Goal: Transaction & Acquisition: Book appointment/travel/reservation

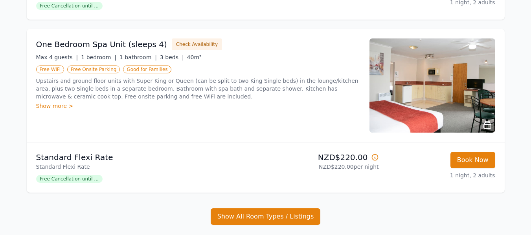
scroll to position [432, 0]
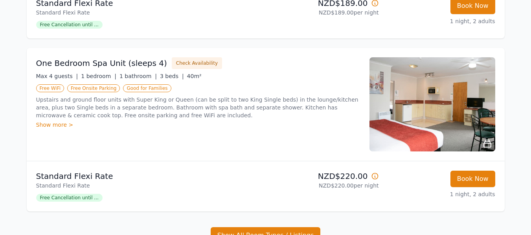
click at [377, 176] on icon at bounding box center [375, 176] width 8 height 8
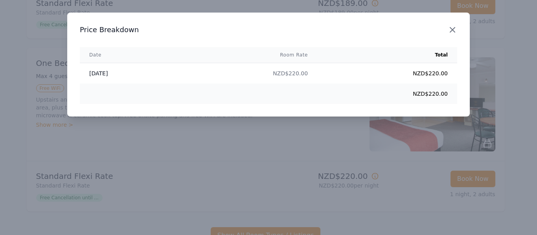
click at [456, 28] on icon "button" at bounding box center [451, 29] width 9 height 9
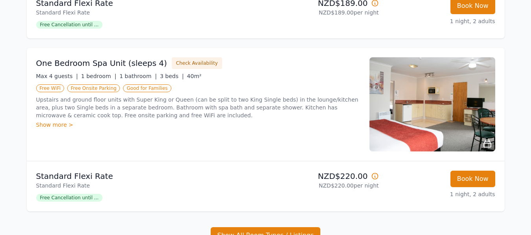
click at [51, 125] on div "Show more >" at bounding box center [198, 125] width 324 height 8
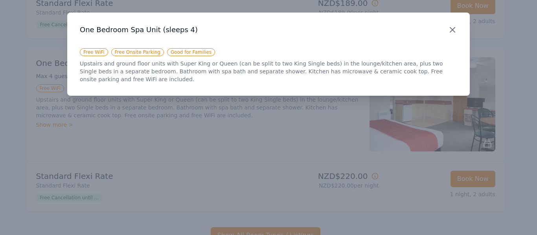
click at [452, 33] on icon "button" at bounding box center [451, 29] width 9 height 9
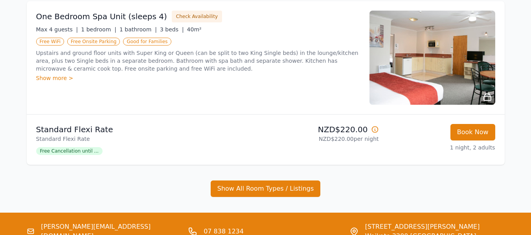
scroll to position [471, 0]
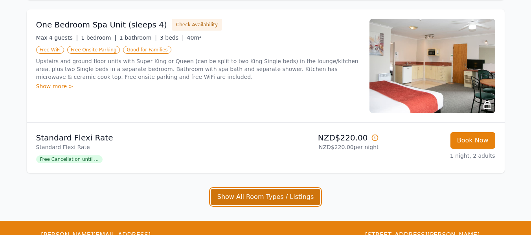
click at [267, 197] on button "Show All Room Types / Listings" at bounding box center [266, 197] width 110 height 16
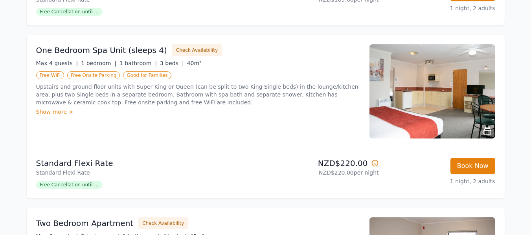
scroll to position [431, 0]
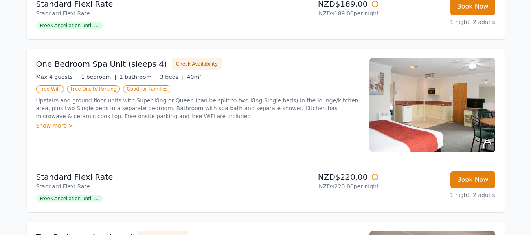
click at [133, 110] on p "Upstairs and ground floor units with Super King or Queen (can be split to two K…" at bounding box center [198, 109] width 324 height 24
click at [73, 105] on p "Upstairs and ground floor units with Super King or Queen (can be split to two K…" at bounding box center [198, 109] width 324 height 24
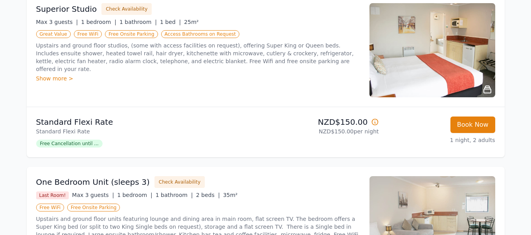
scroll to position [0, 0]
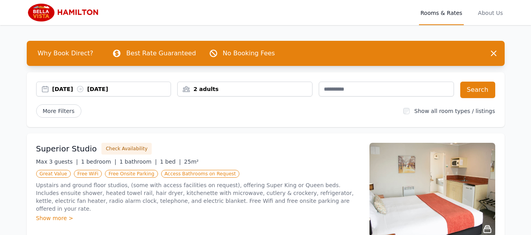
click at [83, 96] on div "[DATE] [DATE]" at bounding box center [103, 89] width 135 height 15
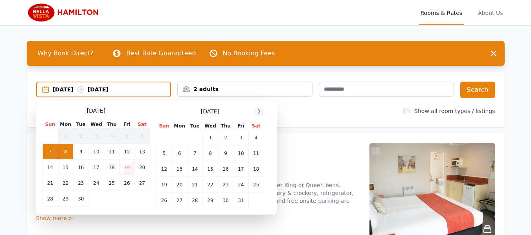
click at [261, 112] on icon at bounding box center [259, 111] width 6 height 6
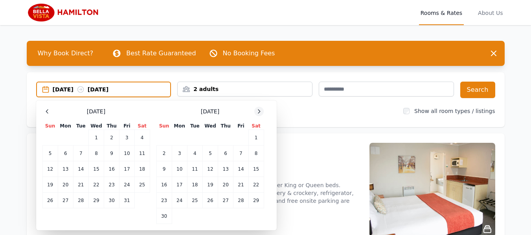
click at [261, 112] on icon at bounding box center [259, 111] width 6 height 6
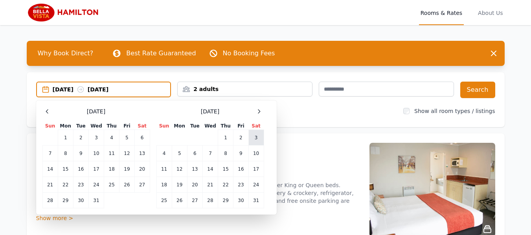
click at [253, 136] on td "3" at bounding box center [255, 138] width 15 height 16
click at [165, 153] on td "4" at bounding box center [163, 154] width 15 height 16
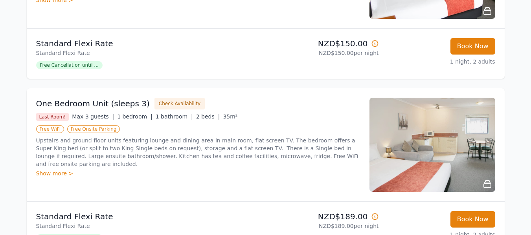
scroll to position [236, 0]
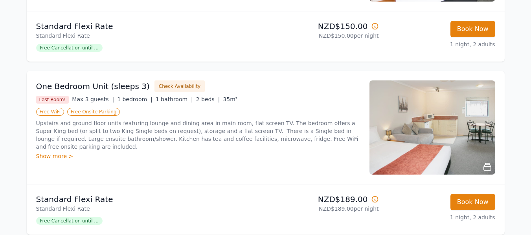
click at [250, 152] on div "One Bedroom Unit (sleeps 3) Check Availability Last Room! Max 3 guests | 1 bedr…" at bounding box center [198, 128] width 324 height 94
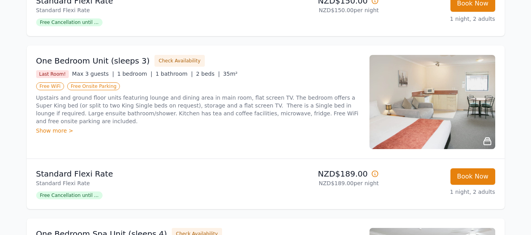
scroll to position [275, 0]
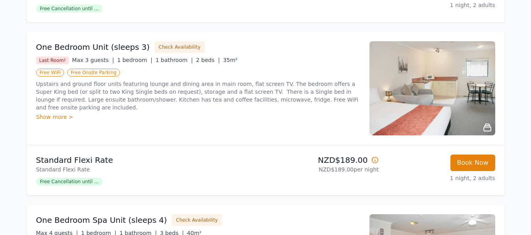
click at [45, 113] on div "Show more >" at bounding box center [198, 117] width 324 height 8
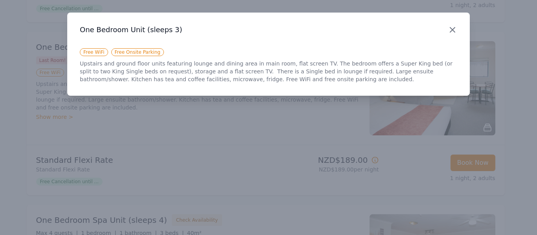
click at [451, 30] on icon "button" at bounding box center [451, 29] width 9 height 9
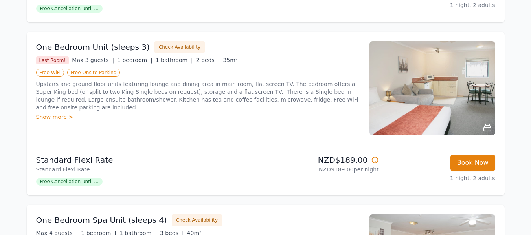
click at [223, 90] on p "Upstairs and ground floor units featuring lounge and dining area in main room, …" at bounding box center [198, 95] width 324 height 31
click at [234, 93] on p "Upstairs and ground floor units featuring lounge and dining area in main room, …" at bounding box center [198, 95] width 324 height 31
click at [236, 99] on p "Upstairs and ground floor units featuring lounge and dining area in main room, …" at bounding box center [198, 95] width 324 height 31
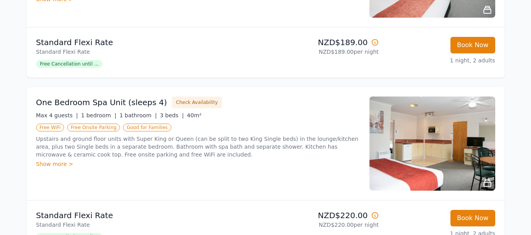
scroll to position [432, 0]
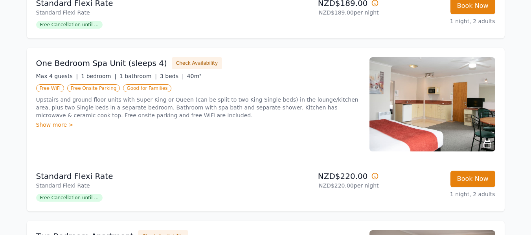
click at [200, 109] on p "Upstairs and ground floor units with Super King or Queen (can be split to two K…" at bounding box center [198, 108] width 324 height 24
click at [478, 176] on button "Book Now" at bounding box center [472, 179] width 45 height 16
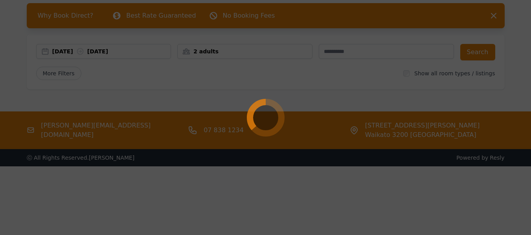
scroll to position [38, 0]
select select "**"
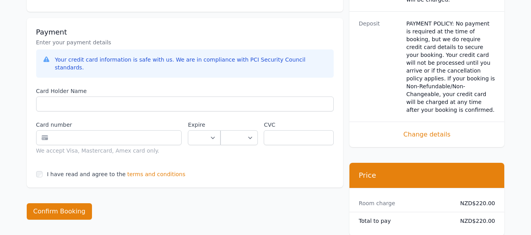
scroll to position [477, 0]
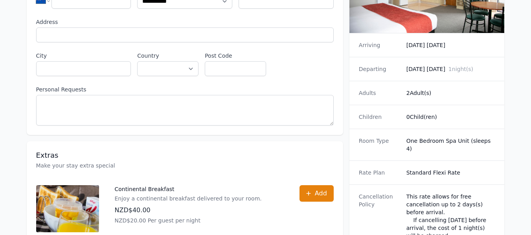
scroll to position [38, 0]
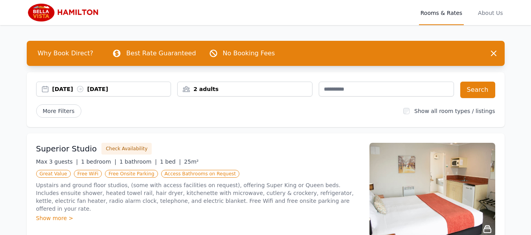
click at [79, 87] on div "[DATE] [DATE]" at bounding box center [111, 89] width 119 height 8
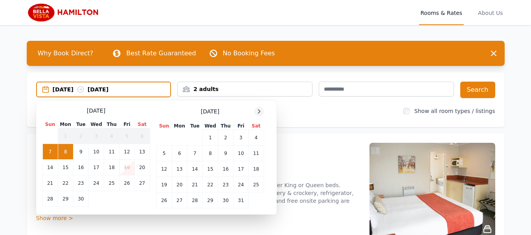
click at [262, 110] on icon at bounding box center [259, 111] width 6 height 6
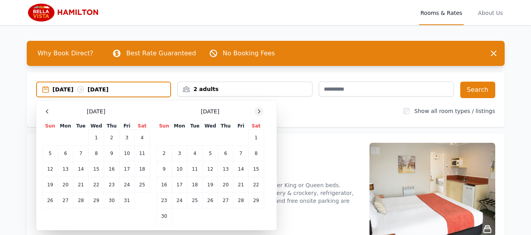
click at [260, 111] on icon at bounding box center [259, 112] width 2 height 4
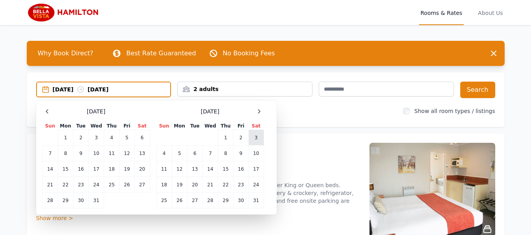
click at [256, 136] on td "3" at bounding box center [255, 138] width 15 height 16
click at [163, 152] on td "4" at bounding box center [163, 154] width 15 height 16
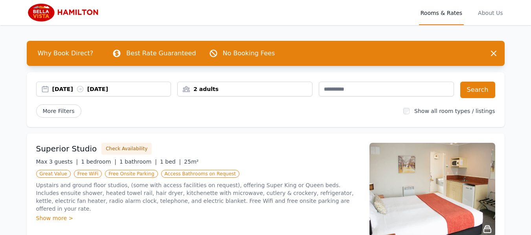
click at [217, 91] on div "2 adults" at bounding box center [245, 89] width 134 height 8
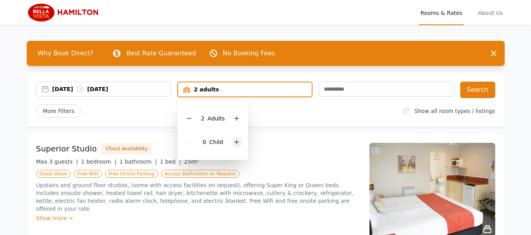
click at [238, 141] on icon at bounding box center [236, 142] width 6 height 6
click at [283, 143] on div "Superior Studio Check Availability" at bounding box center [198, 149] width 324 height 12
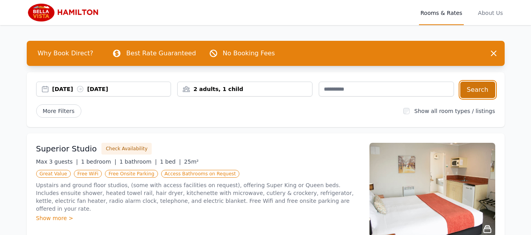
click at [486, 88] on button "Search" at bounding box center [477, 90] width 35 height 16
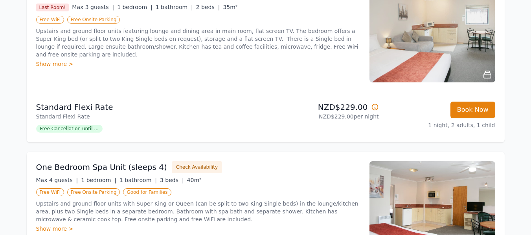
scroll to position [314, 0]
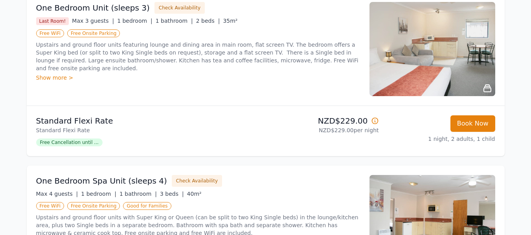
click at [236, 51] on p "Upstairs and ground floor units featuring lounge and dining area in main room, …" at bounding box center [198, 56] width 324 height 31
click at [48, 74] on div "Show more >" at bounding box center [198, 78] width 324 height 8
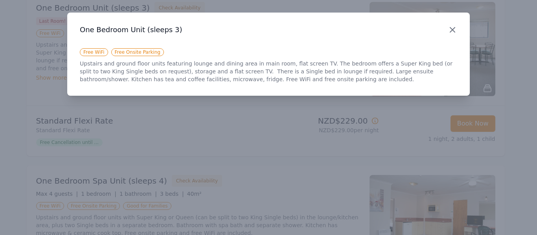
click at [453, 31] on icon "button" at bounding box center [452, 29] width 5 height 5
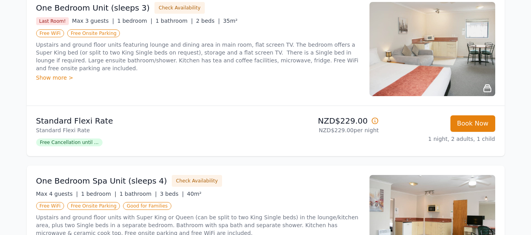
click at [249, 54] on p "Upstairs and ground floor units featuring lounge and dining area in main room, …" at bounding box center [198, 56] width 324 height 31
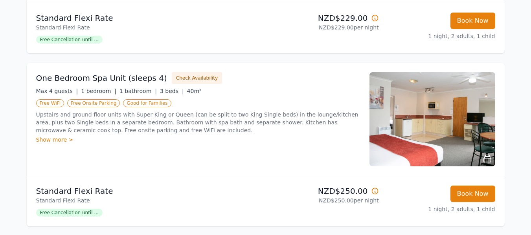
scroll to position [432, 0]
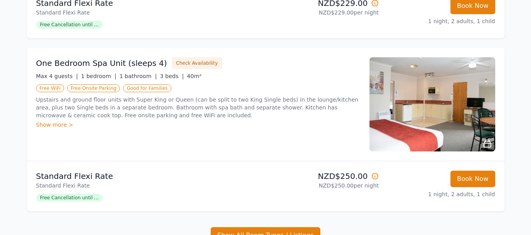
click at [295, 108] on p "Upstairs and ground floor units with Super King or Queen (can be split to two K…" at bounding box center [198, 108] width 324 height 24
click at [193, 103] on p "Upstairs and ground floor units with Super King or Queen (can be split to two K…" at bounding box center [198, 108] width 324 height 24
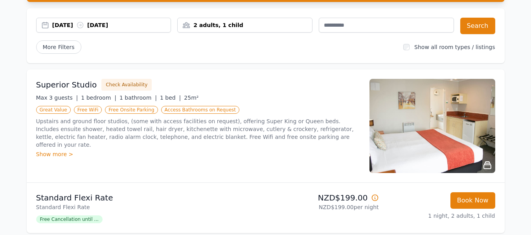
scroll to position [0, 0]
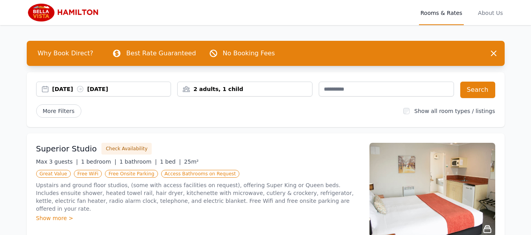
click at [59, 88] on div "[DATE] [DATE]" at bounding box center [111, 89] width 119 height 8
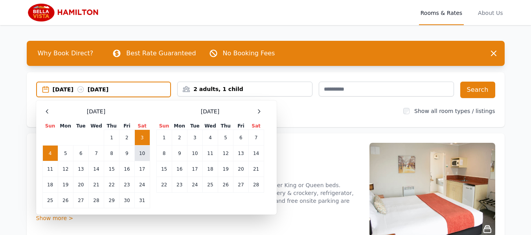
click at [142, 150] on td "10" at bounding box center [141, 154] width 15 height 16
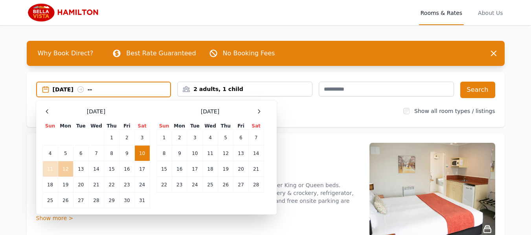
click at [63, 170] on td "12" at bounding box center [65, 169] width 15 height 16
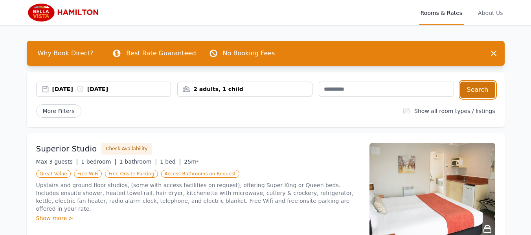
click at [486, 92] on button "Search" at bounding box center [477, 90] width 35 height 16
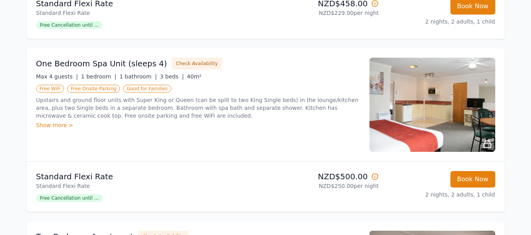
scroll to position [432, 0]
click at [268, 101] on p "Upstairs and ground floor units with Super King or Queen (can be split to two K…" at bounding box center [198, 108] width 324 height 24
click at [207, 106] on p "Upstairs and ground floor units with Super King or Queen (can be split to two K…" at bounding box center [198, 108] width 324 height 24
click at [447, 112] on img at bounding box center [432, 104] width 126 height 94
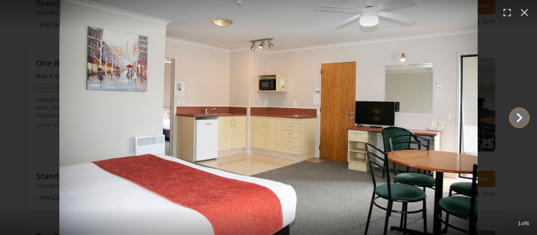
click at [518, 116] on icon "Show slide 2 of 6" at bounding box center [519, 117] width 19 height 19
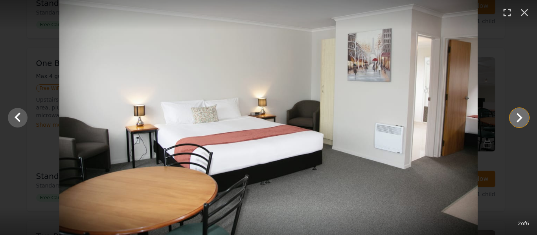
click at [518, 116] on icon "Show slide 3 of 6" at bounding box center [519, 117] width 19 height 19
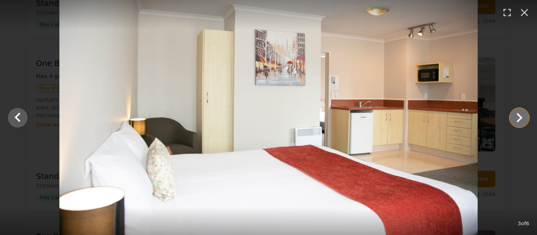
click at [518, 116] on icon "Show slide 4 of 6" at bounding box center [519, 117] width 19 height 19
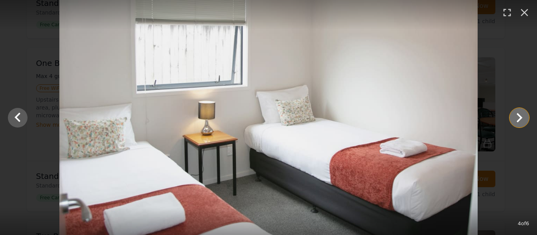
click at [518, 116] on icon "Show slide 5 of 6" at bounding box center [519, 117] width 19 height 19
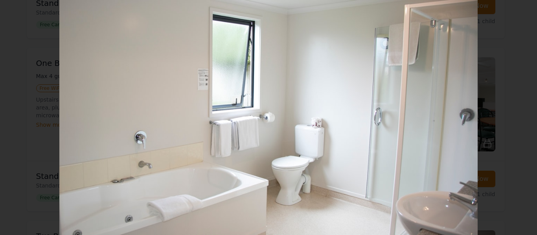
click at [518, 116] on icon "Show slide 6 of 6" at bounding box center [519, 117] width 19 height 19
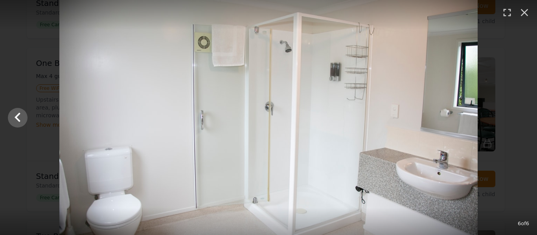
click at [518, 116] on div at bounding box center [268, 117] width 537 height 235
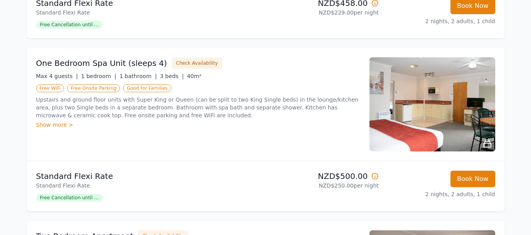
click at [220, 108] on p "Upstairs and ground floor units with Super King or Queen (can be split to two K…" at bounding box center [198, 108] width 324 height 24
